Goal: Transaction & Acquisition: Purchase product/service

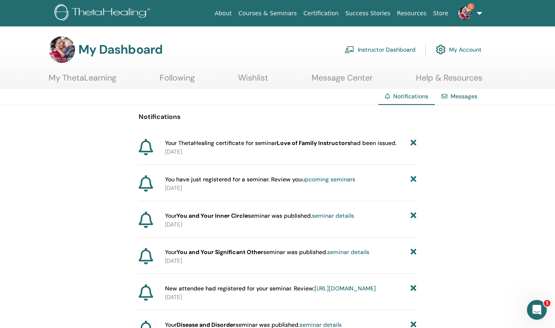
click at [372, 51] on link "Instructor Dashboard" at bounding box center [380, 49] width 71 height 18
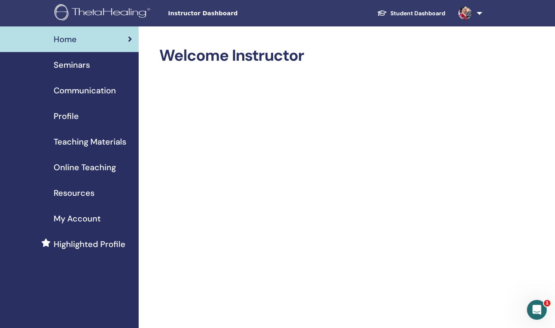
click at [86, 137] on span "Teaching Materials" at bounding box center [90, 141] width 73 height 12
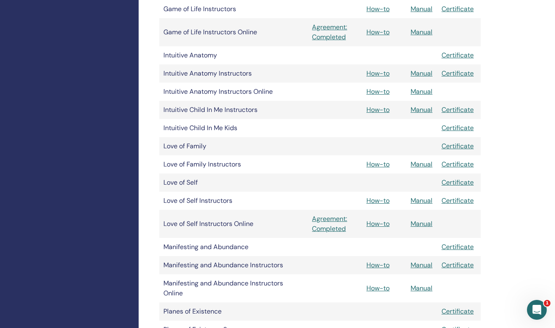
scroll to position [653, 0]
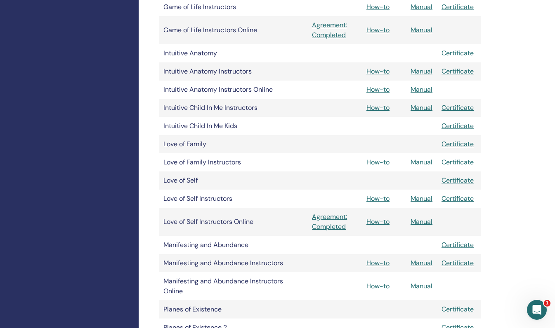
click at [378, 164] on link "How-to" at bounding box center [377, 162] width 23 height 9
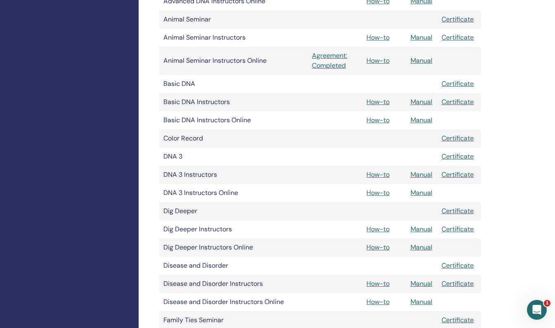
scroll to position [116, 0]
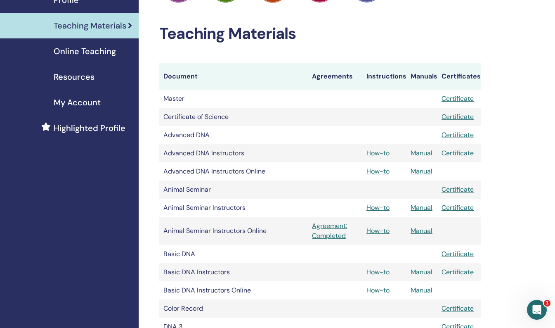
click at [95, 54] on span "Online Teaching" at bounding box center [85, 51] width 62 height 12
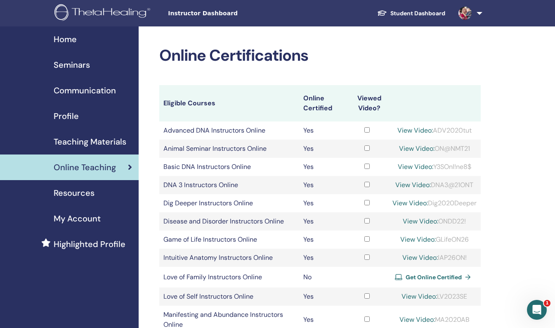
click at [422, 277] on span "Get Online Certified" at bounding box center [434, 276] width 56 height 7
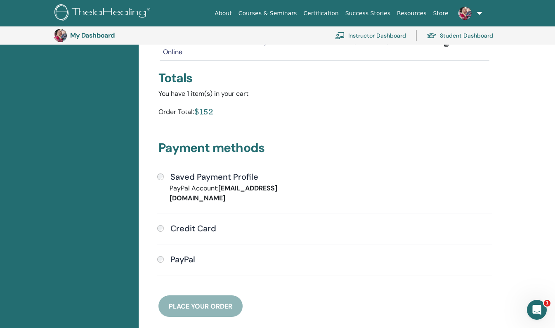
scroll to position [128, 0]
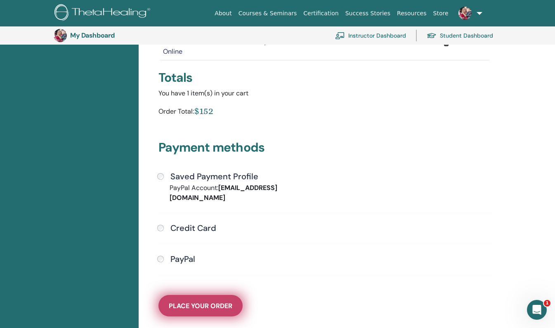
click at [190, 300] on button "Place Your Order" at bounding box center [200, 305] width 84 height 21
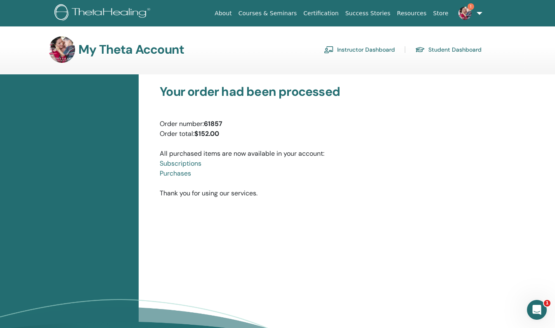
click at [342, 50] on link "Instructor Dashboard" at bounding box center [359, 49] width 71 height 13
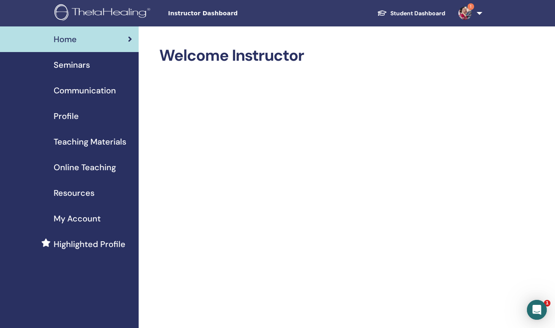
click at [77, 64] on span "Seminars" at bounding box center [72, 65] width 36 height 12
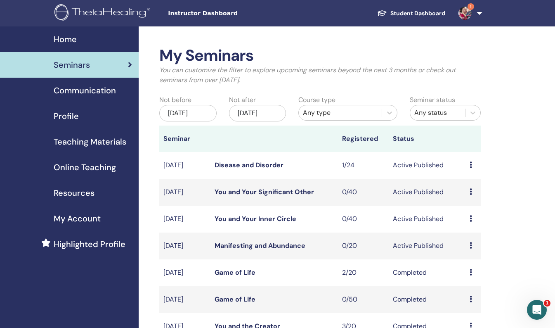
click at [76, 166] on span "Online Teaching" at bounding box center [85, 167] width 62 height 12
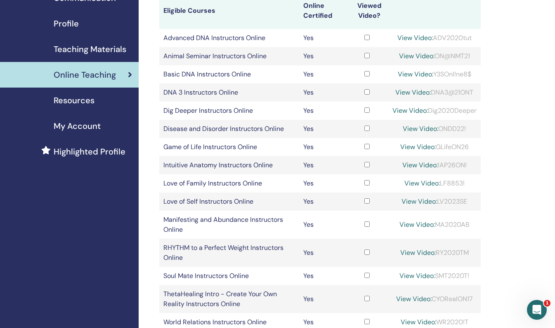
scroll to position [96, 0]
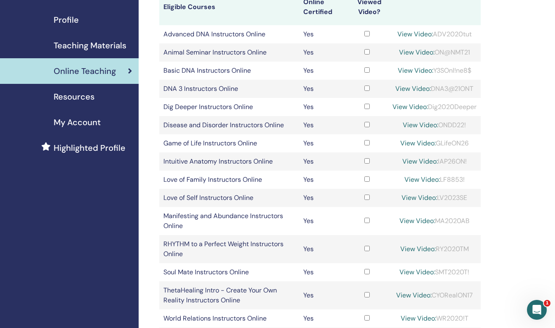
drag, startPoint x: 440, startPoint y: 179, endPoint x: 464, endPoint y: 180, distance: 24.4
click at [464, 180] on div "View Video: LF8853!" at bounding box center [434, 180] width 84 height 10
drag, startPoint x: 464, startPoint y: 180, endPoint x: 456, endPoint y: 180, distance: 8.7
copy div "LF8853!"
click at [408, 180] on link "View Video:" at bounding box center [421, 179] width 35 height 9
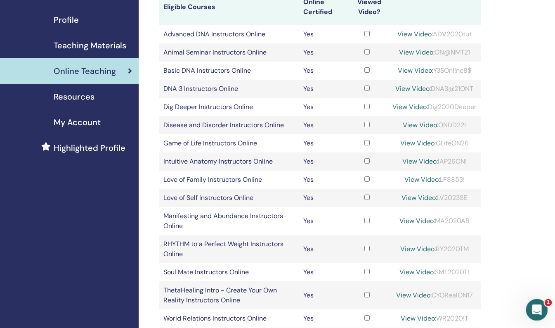
click at [536, 308] on icon "Open Intercom Messenger" at bounding box center [536, 309] width 14 height 14
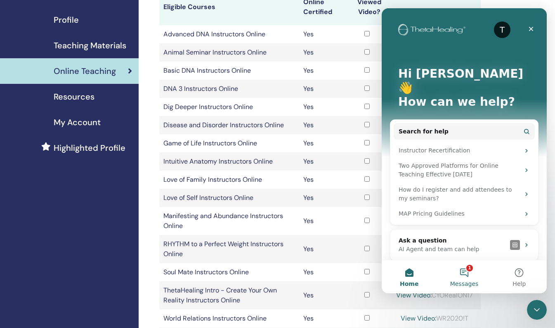
click at [481, 277] on button "1 Messages" at bounding box center [464, 276] width 55 height 33
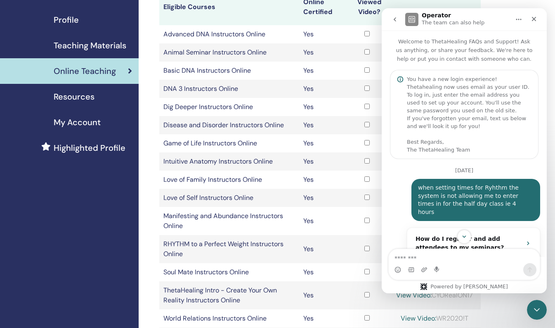
drag, startPoint x: 545, startPoint y: 78, endPoint x: 929, endPoint y: 35, distance: 386.3
click at [537, 19] on div "Close" at bounding box center [534, 19] width 15 height 15
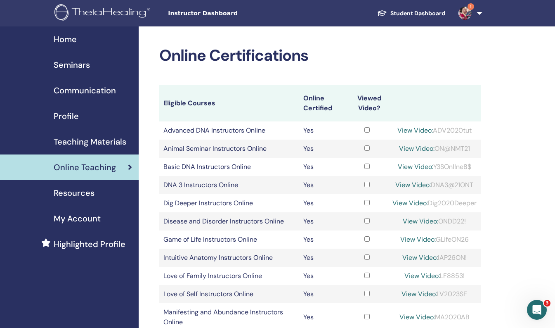
click at [78, 42] on div "Home" at bounding box center [69, 39] width 125 height 12
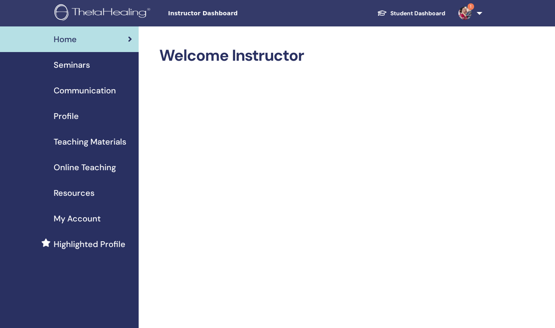
click at [84, 70] on span "Seminars" at bounding box center [72, 65] width 36 height 12
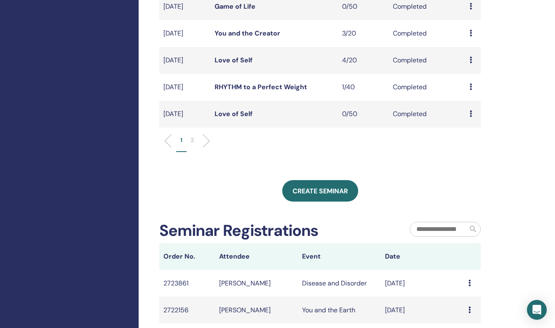
scroll to position [303, 0]
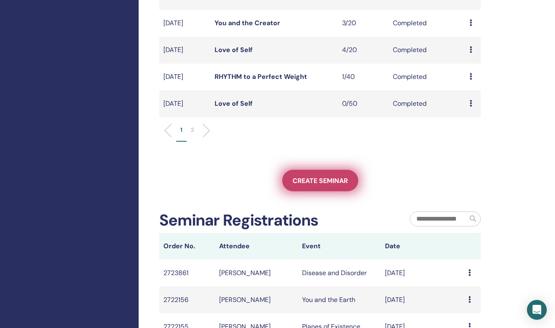
click at [347, 183] on link "Create seminar" at bounding box center [320, 180] width 76 height 21
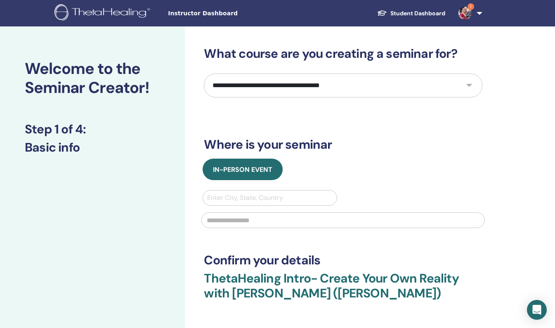
click at [293, 81] on select "**********" at bounding box center [343, 85] width 279 height 24
select select "****"
click at [204, 73] on select "**********" at bounding box center [343, 85] width 279 height 24
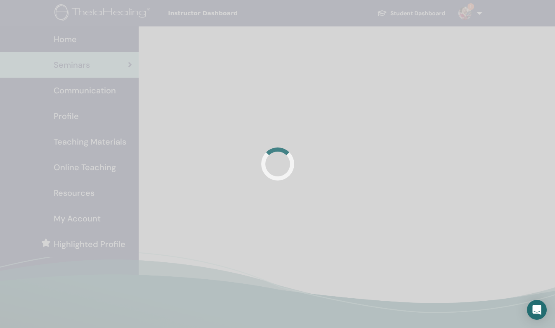
scroll to position [196, 0]
